Goal: Use online tool/utility: Use online tool/utility

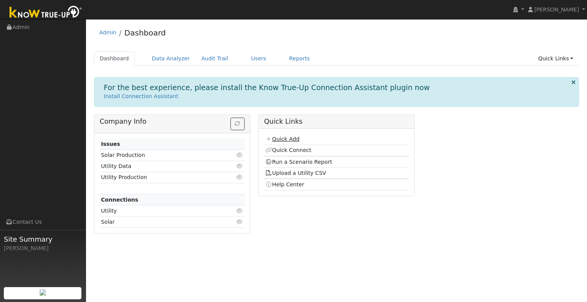
click at [282, 136] on link "Quick Add" at bounding box center [282, 139] width 34 height 6
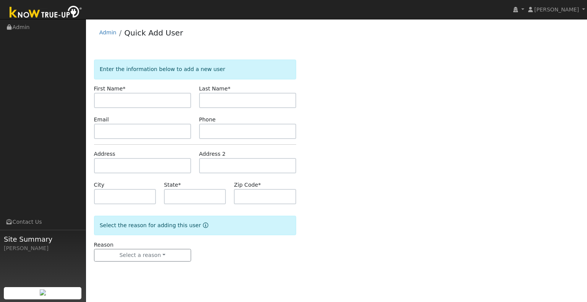
click at [165, 98] on input "text" at bounding box center [142, 100] width 97 height 15
type input "[PERSON_NAME]"
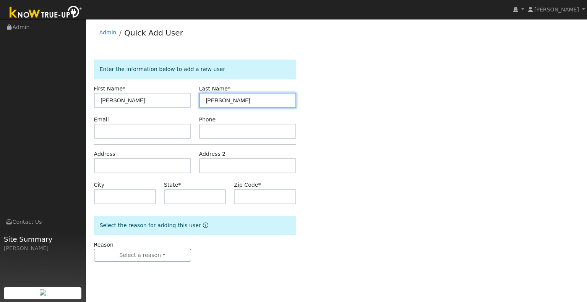
type input "[PERSON_NAME]"
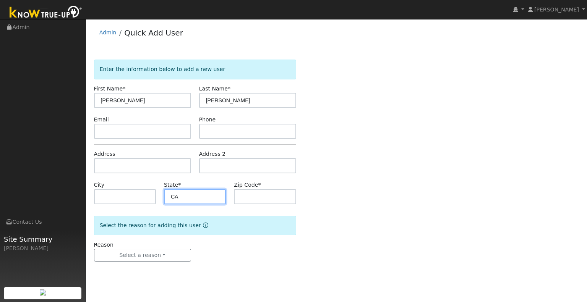
type input "CA"
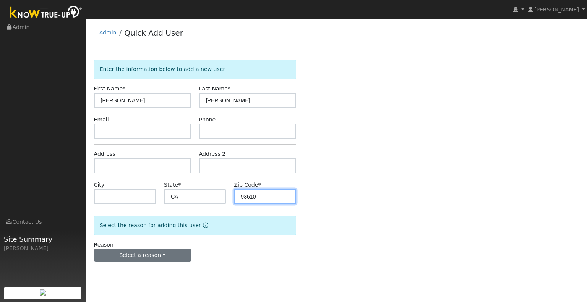
type input "93610"
click at [131, 253] on button "Select a reason" at bounding box center [142, 255] width 97 height 13
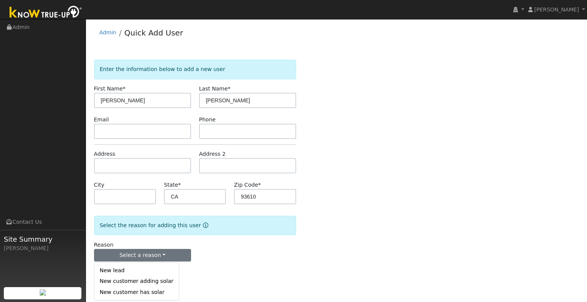
drag, startPoint x: 147, startPoint y: 266, endPoint x: 147, endPoint y: 272, distance: 6.1
click at [147, 272] on link "New lead" at bounding box center [136, 271] width 84 height 11
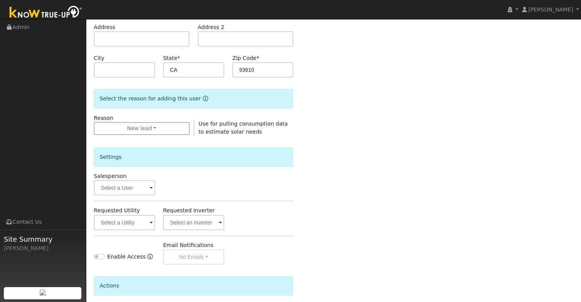
scroll to position [191, 0]
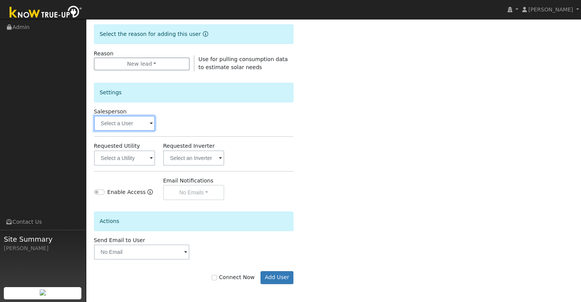
click at [135, 125] on input "text" at bounding box center [124, 123] width 61 height 15
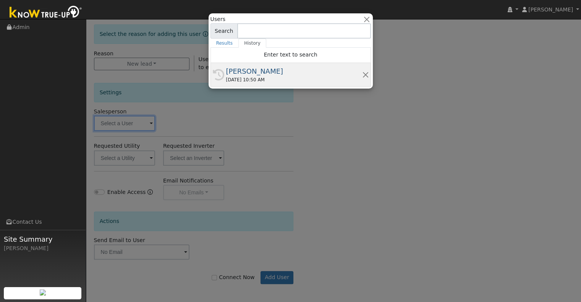
click at [234, 74] on div "[PERSON_NAME]" at bounding box center [294, 71] width 136 height 10
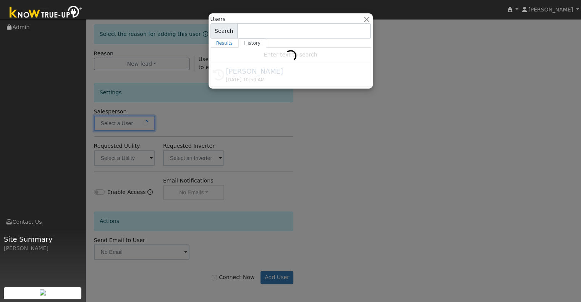
type input "[PERSON_NAME]"
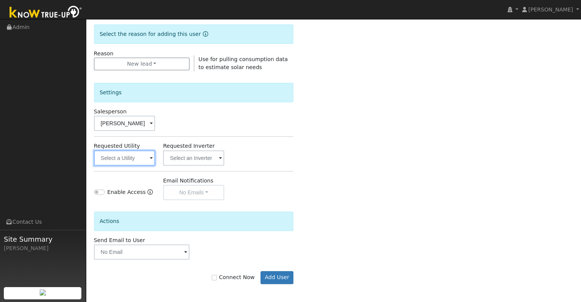
click at [123, 156] on input "text" at bounding box center [124, 158] width 61 height 15
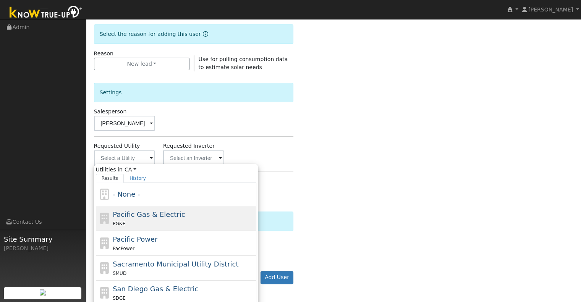
click at [147, 211] on span "Pacific Gas & Electric" at bounding box center [149, 215] width 72 height 8
type input "Pacific Gas & Electric"
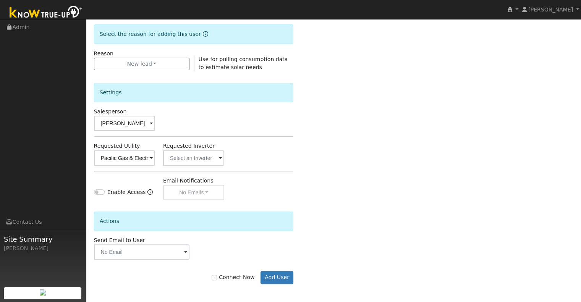
click at [238, 277] on label "Connect Now" at bounding box center [233, 278] width 43 height 8
click at [217, 277] on input "Connect Now" at bounding box center [214, 277] width 5 height 5
checkbox input "true"
click at [274, 280] on button "Add User" at bounding box center [277, 277] width 33 height 13
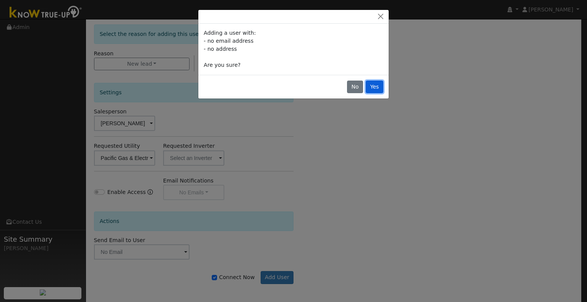
click at [377, 87] on button "Yes" at bounding box center [375, 87] width 18 height 13
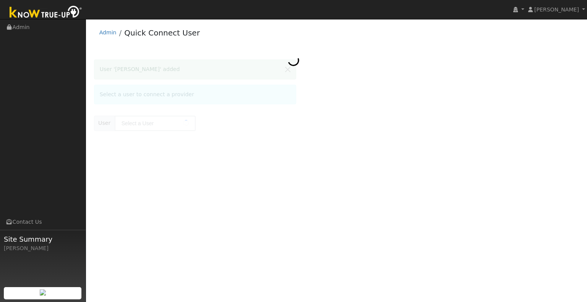
type input "Rob Wilson"
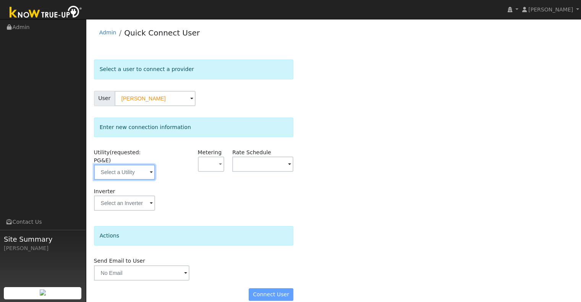
click at [104, 169] on input "text" at bounding box center [124, 172] width 61 height 15
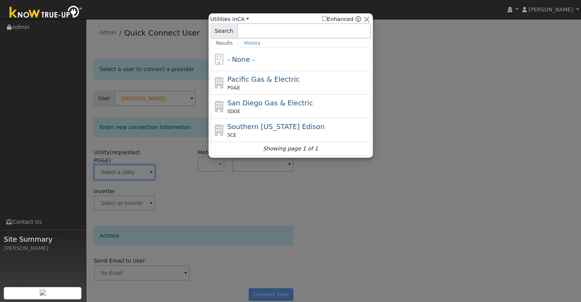
drag, startPoint x: 240, startPoint y: 76, endPoint x: 228, endPoint y: 105, distance: 31.2
click at [241, 76] on span "Pacific Gas & Electric" at bounding box center [263, 79] width 72 height 8
type input "PG&E"
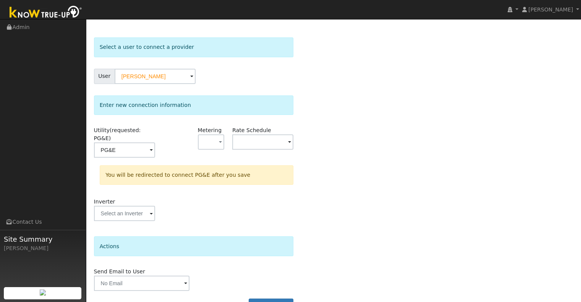
scroll to position [34, 0]
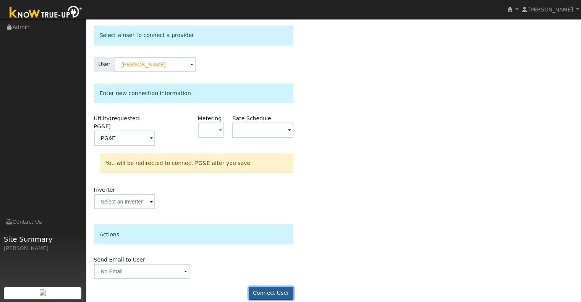
click at [266, 288] on button "Connect User" at bounding box center [271, 293] width 45 height 13
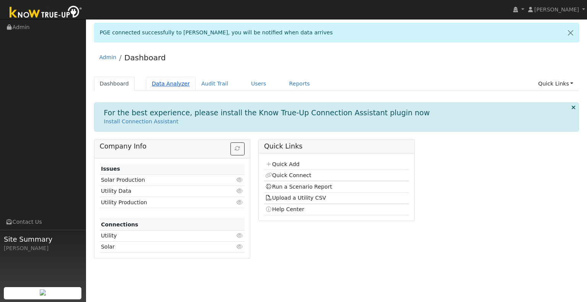
click at [169, 88] on link "Data Analyzer" at bounding box center [171, 84] width 50 height 14
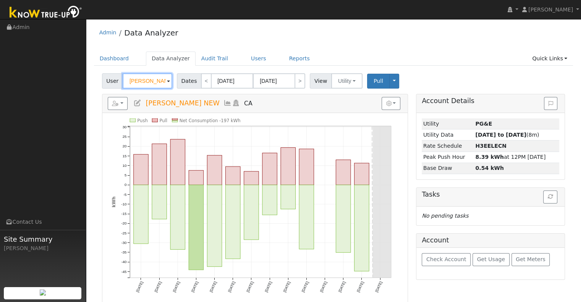
click at [145, 83] on input "Shelly Gee NEW" at bounding box center [148, 80] width 50 height 15
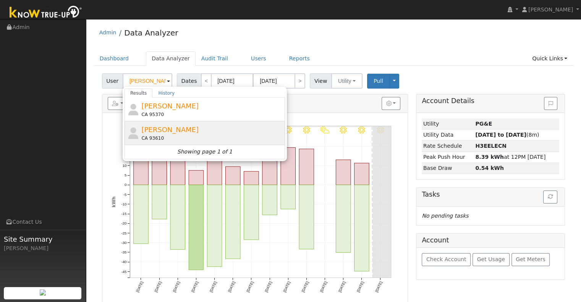
click at [159, 133] on span "[PERSON_NAME]" at bounding box center [169, 130] width 57 height 8
type input "[PERSON_NAME]"
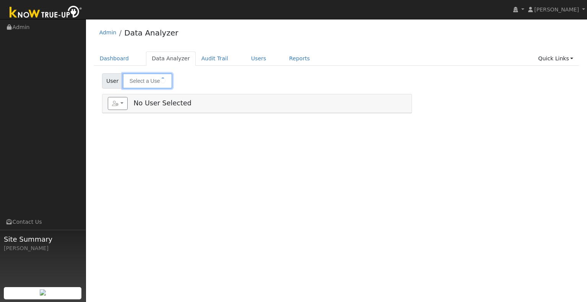
type input "Rob Wilson"
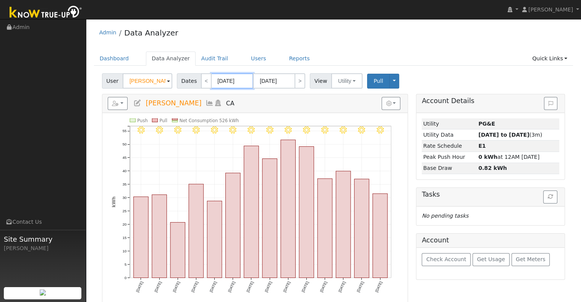
click at [221, 78] on input "08/16/2025" at bounding box center [232, 80] width 42 height 15
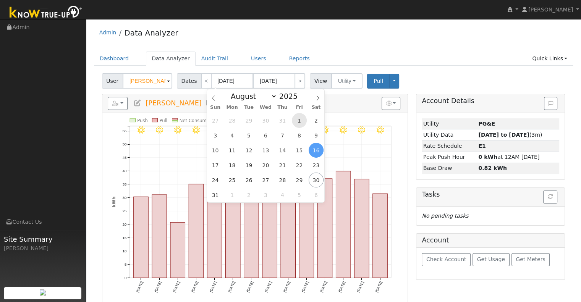
click at [298, 120] on span "1" at bounding box center [299, 120] width 15 height 15
type input "08/01/2025"
type input "08/31/2025"
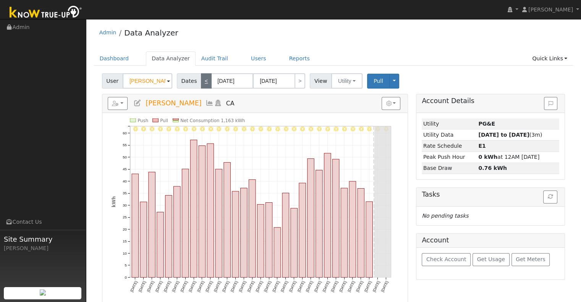
click at [202, 87] on link "<" at bounding box center [206, 80] width 11 height 15
type input "07/01/2025"
type input "07/31/2025"
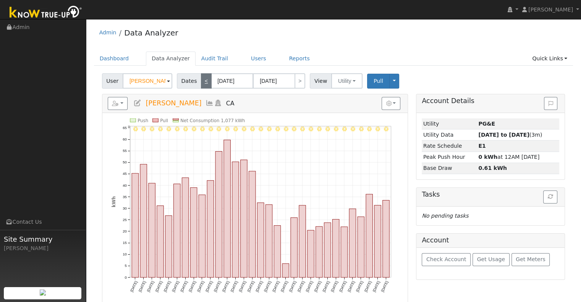
click at [202, 87] on link "<" at bounding box center [206, 80] width 11 height 15
type input "06/01/2025"
type input "06/30/2025"
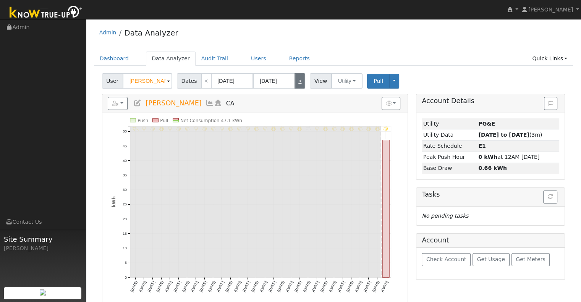
click at [297, 84] on link ">" at bounding box center [300, 80] width 11 height 15
type input "07/01/2025"
type input "07/31/2025"
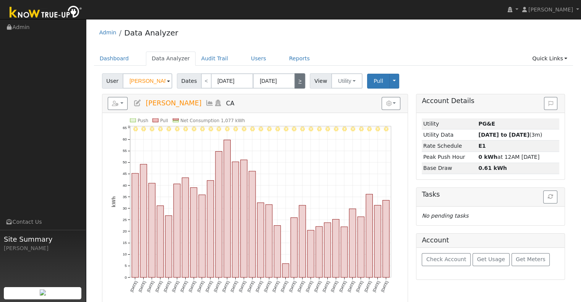
click at [295, 84] on link ">" at bounding box center [300, 80] width 11 height 15
type input "08/01/2025"
type input "08/31/2025"
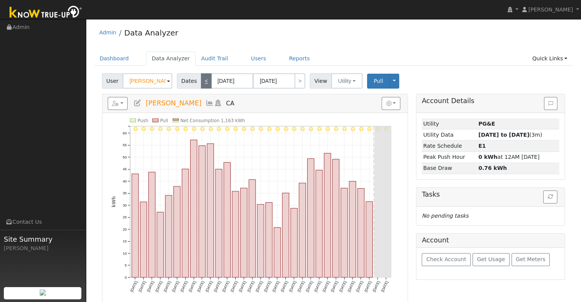
click at [204, 81] on link "<" at bounding box center [206, 80] width 11 height 15
type input "07/01/2025"
type input "07/31/2025"
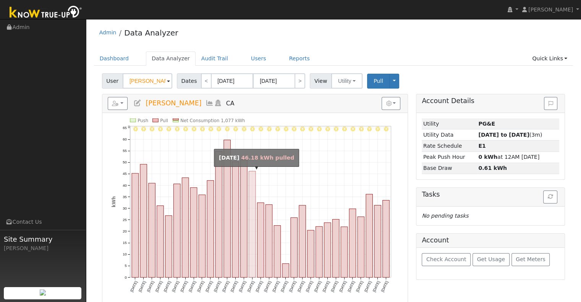
click at [255, 206] on rect "onclick=""" at bounding box center [252, 224] width 7 height 106
type input "07/15/2025"
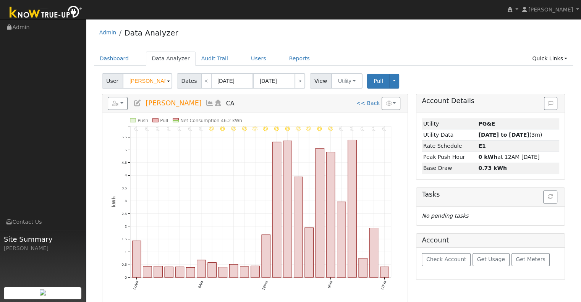
click at [202, 90] on div "User Rob Wilson Account Default Account Default Account CA 93610 Primary Accoun…" at bounding box center [334, 299] width 480 height 457
click at [201, 86] on link "<" at bounding box center [206, 80] width 11 height 15
type input "07/14/2025"
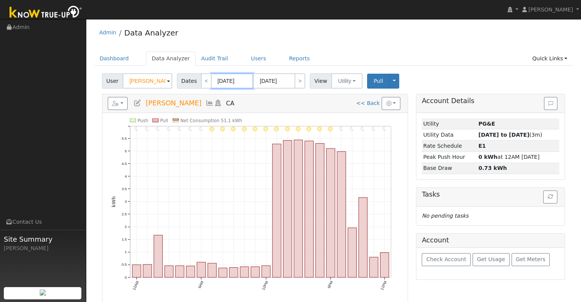
click at [211, 84] on input "07/14/2025" at bounding box center [232, 80] width 42 height 15
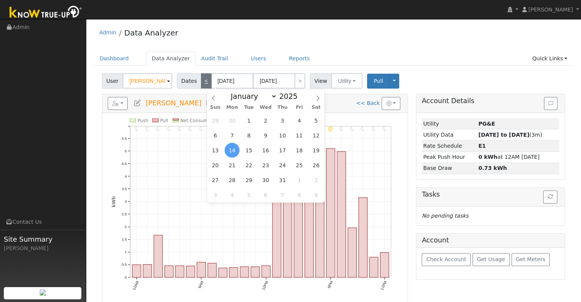
click at [203, 80] on link "<" at bounding box center [206, 80] width 11 height 15
type input "07/13/2025"
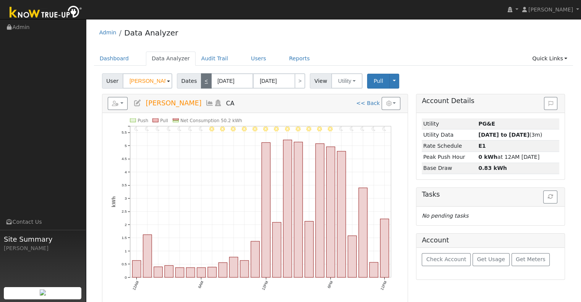
click at [203, 80] on link "<" at bounding box center [206, 80] width 11 height 15
type input "07/12/2025"
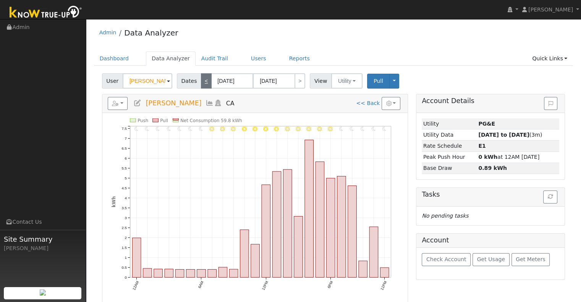
click at [203, 80] on link "<" at bounding box center [206, 80] width 11 height 15
type input "07/11/2025"
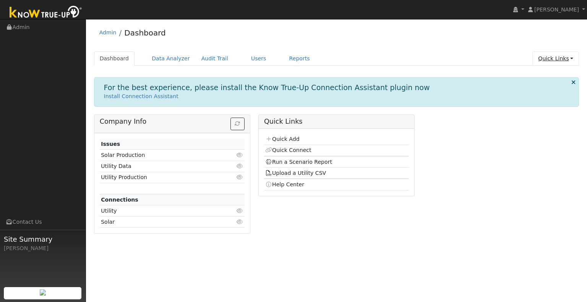
click at [553, 56] on link "Quick Links" at bounding box center [555, 59] width 47 height 14
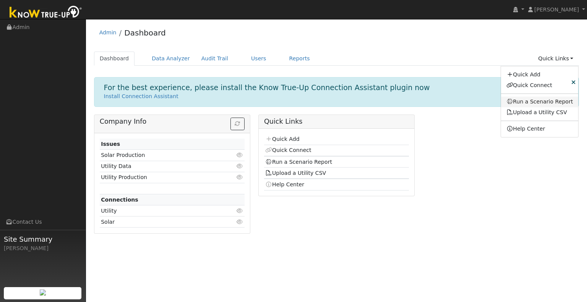
click at [538, 101] on link "Run a Scenario Report" at bounding box center [540, 102] width 78 height 11
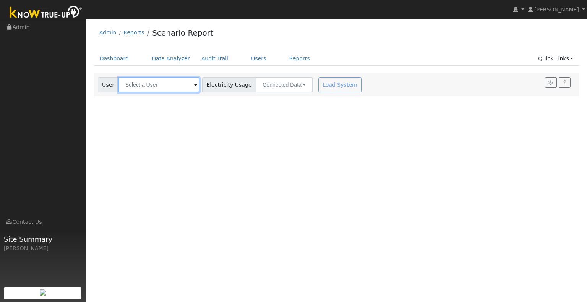
click at [182, 81] on input "text" at bounding box center [158, 84] width 81 height 15
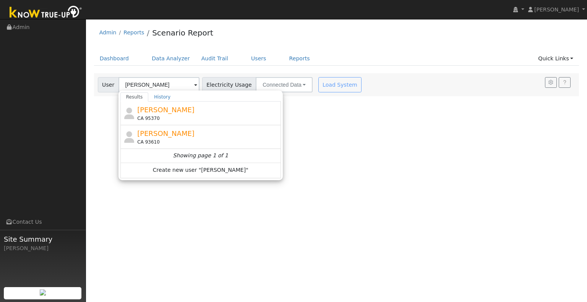
click at [163, 144] on div "CA 93610" at bounding box center [208, 142] width 142 height 7
type input "[PERSON_NAME]"
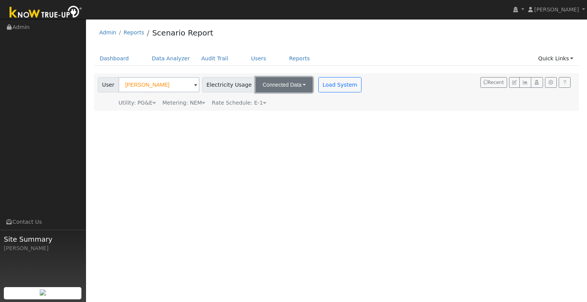
click at [279, 88] on button "Connected Data" at bounding box center [284, 84] width 57 height 15
click at [281, 114] on link "Estimated Data" at bounding box center [285, 112] width 54 height 11
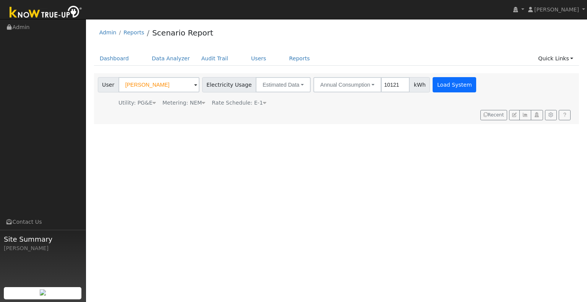
type input "10121"
click at [455, 84] on button "Load System" at bounding box center [455, 84] width 44 height 15
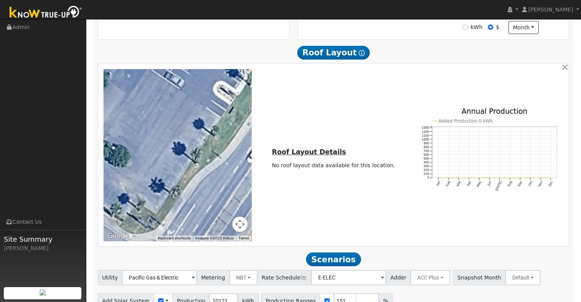
scroll to position [294, 0]
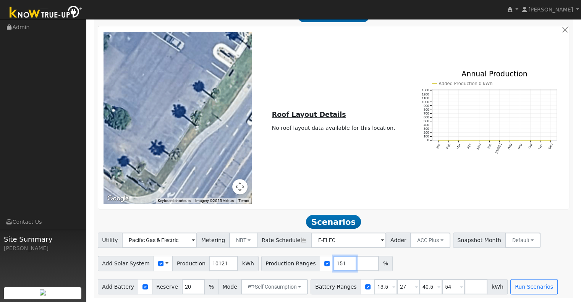
drag, startPoint x: 332, startPoint y: 267, endPoint x: 308, endPoint y: 264, distance: 24.2
click at [308, 264] on div "Production Ranges 151 %" at bounding box center [326, 263] width 131 height 15
type input "174"
drag, startPoint x: 375, startPoint y: 289, endPoint x: 347, endPoint y: 288, distance: 27.9
click at [347, 288] on div "Battery Ranges 13.5 Overrides Reserve % Mode None None Self Consumption Peak Sa…" at bounding box center [409, 286] width 197 height 15
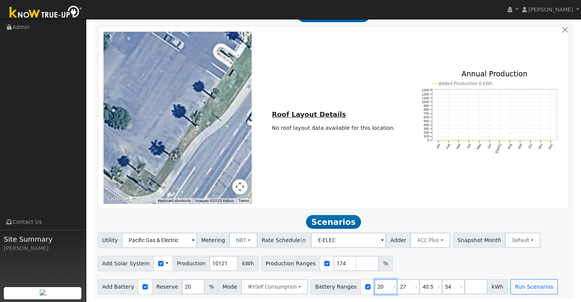
type input "20"
type input "40.5"
type input "54"
type input "5"
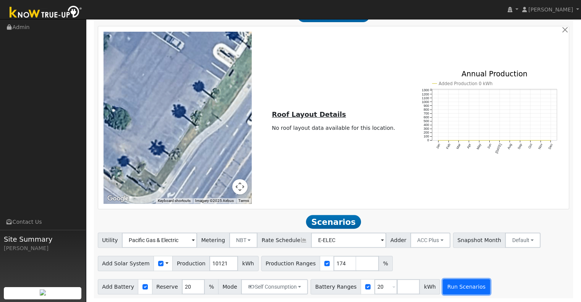
click at [443, 291] on button "Run Scenarios" at bounding box center [466, 286] width 47 height 15
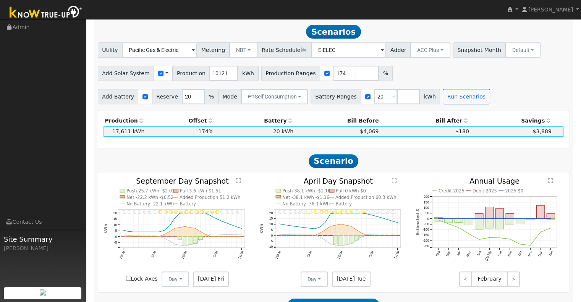
scroll to position [485, 0]
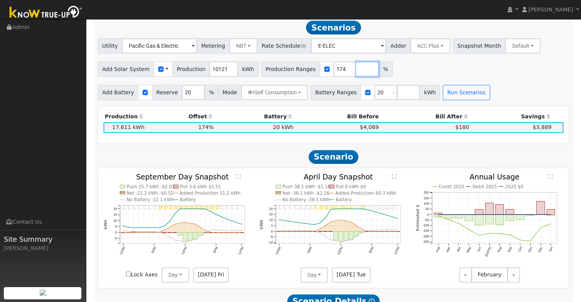
click at [356, 74] on input "number" at bounding box center [367, 69] width 23 height 15
type input "1"
type input "174"
click at [334, 74] on input "1" at bounding box center [345, 69] width 23 height 15
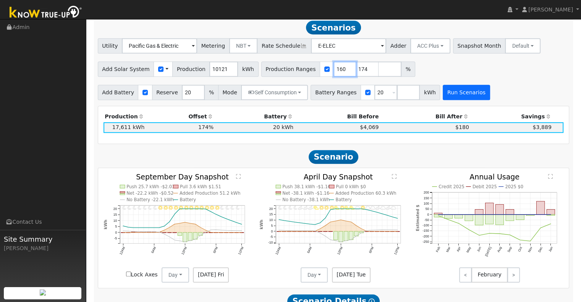
type input "160"
click at [443, 90] on button "Run Scenarios" at bounding box center [466, 92] width 47 height 15
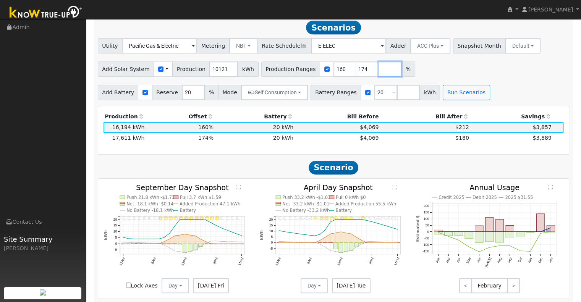
click at [379, 70] on input "number" at bounding box center [390, 69] width 23 height 15
type input "139"
type input "160"
type input "174"
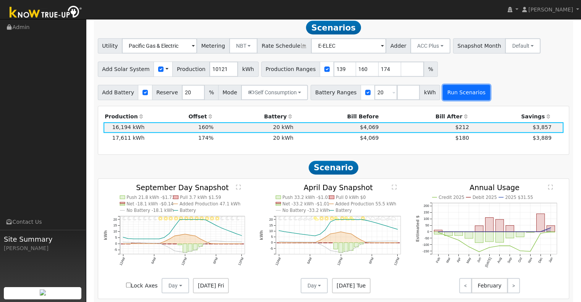
click at [443, 96] on button "Run Scenarios" at bounding box center [466, 92] width 47 height 15
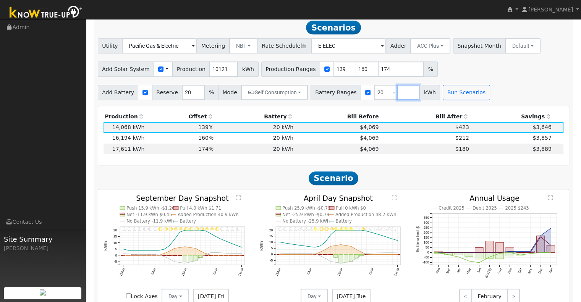
click at [397, 99] on input "number" at bounding box center [408, 92] width 23 height 15
type input "10"
type input "20"
click at [472, 93] on button "Run Scenarios" at bounding box center [489, 92] width 47 height 15
